Goal: Task Accomplishment & Management: Use online tool/utility

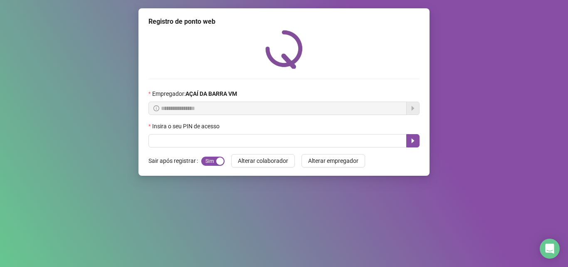
type input "*"
type input "*****"
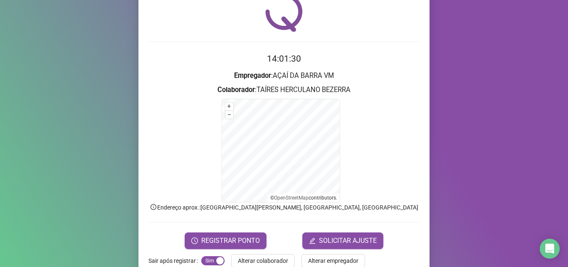
scroll to position [56, 0]
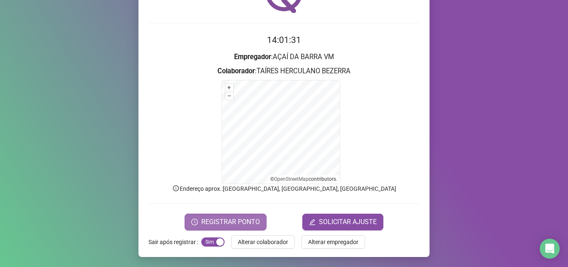
click at [194, 219] on icon "clock-circle" at bounding box center [194, 221] width 7 height 7
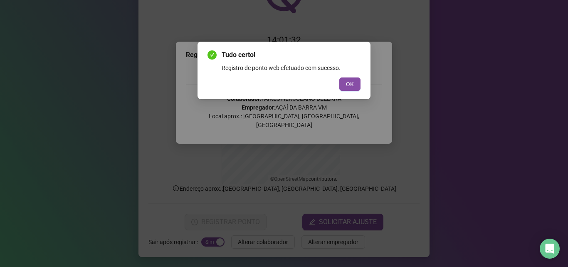
drag, startPoint x: 349, startPoint y: 89, endPoint x: 336, endPoint y: 66, distance: 27.2
click at [347, 89] on button "OK" at bounding box center [350, 83] width 21 height 13
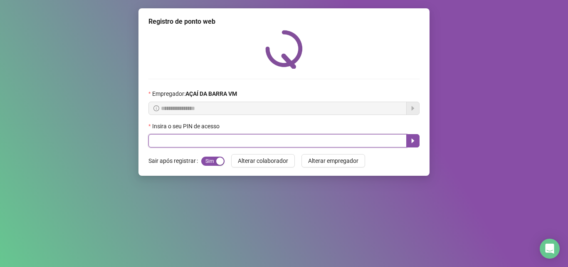
click at [240, 137] on input "text" at bounding box center [278, 140] width 258 height 13
type input "*****"
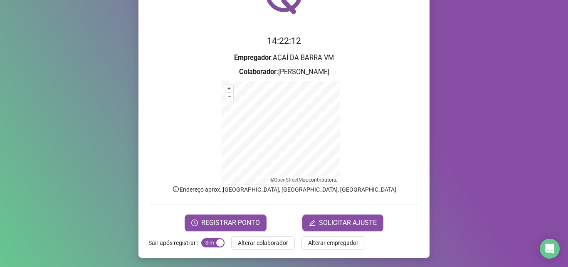
scroll to position [56, 0]
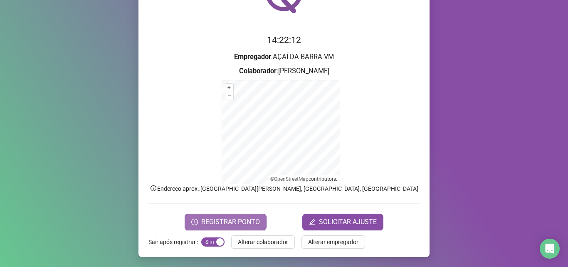
click at [193, 223] on icon "clock-circle" at bounding box center [194, 221] width 7 height 7
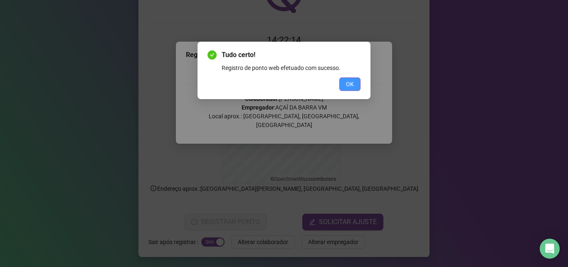
click at [350, 81] on span "OK" at bounding box center [350, 83] width 8 height 9
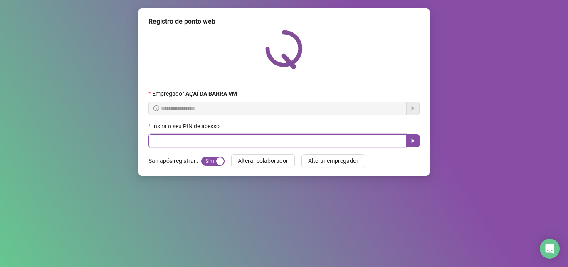
click at [281, 143] on input "text" at bounding box center [278, 140] width 258 height 13
type input "*****"
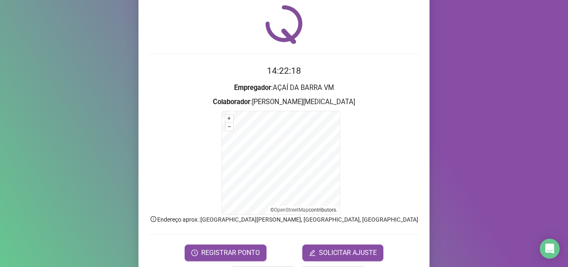
scroll to position [56, 0]
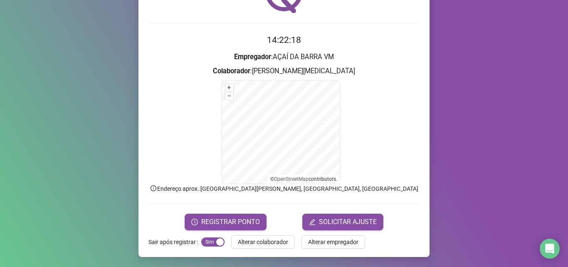
click at [192, 231] on div "Registro de ponto web 14:22:18 Empregador : AÇAÍ DA BARRA VM Colaborador : [PER…" at bounding box center [284, 105] width 291 height 304
click at [196, 216] on button "REGISTRAR PONTO" at bounding box center [226, 221] width 82 height 17
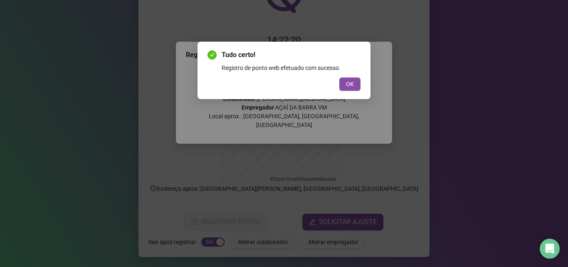
click at [350, 76] on div "Tudo certo! Registro de ponto web efetuado com sucesso. OK" at bounding box center [284, 70] width 153 height 41
click at [350, 78] on button "OK" at bounding box center [350, 83] width 21 height 13
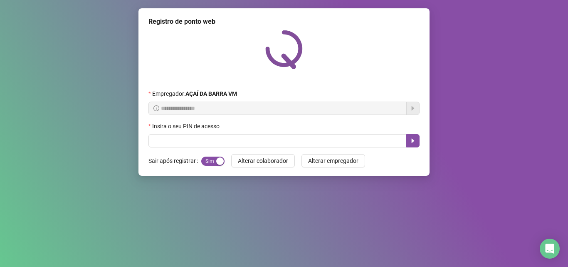
scroll to position [0, 0]
